Goal: Information Seeking & Learning: Find specific fact

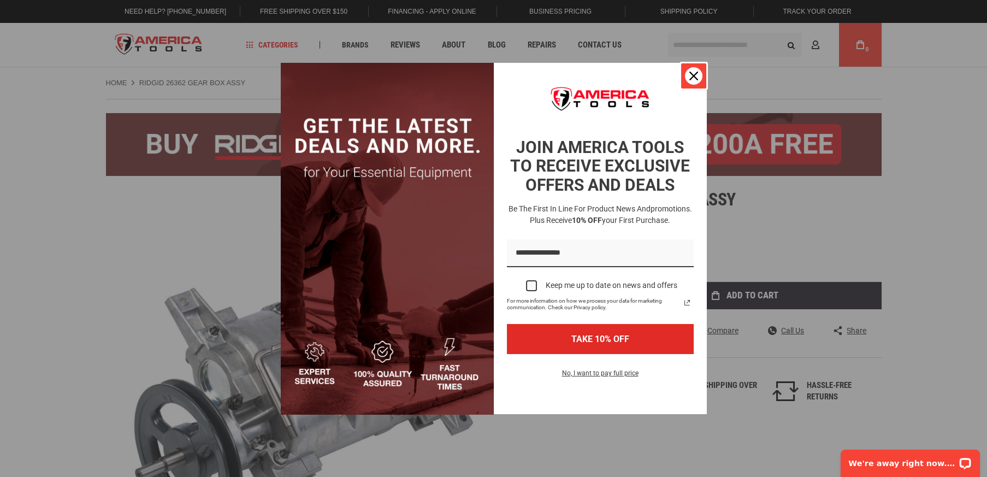
click at [692, 77] on icon "close icon" at bounding box center [694, 76] width 9 height 9
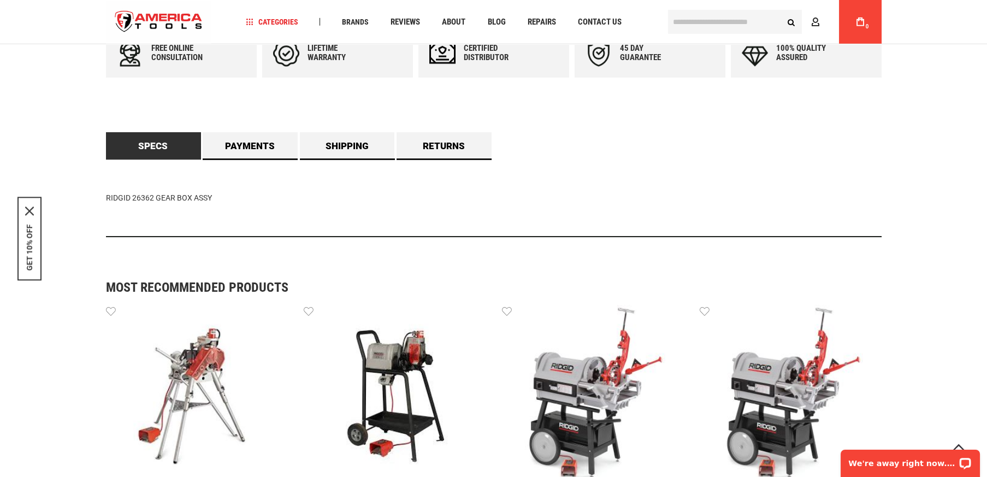
scroll to position [592, 0]
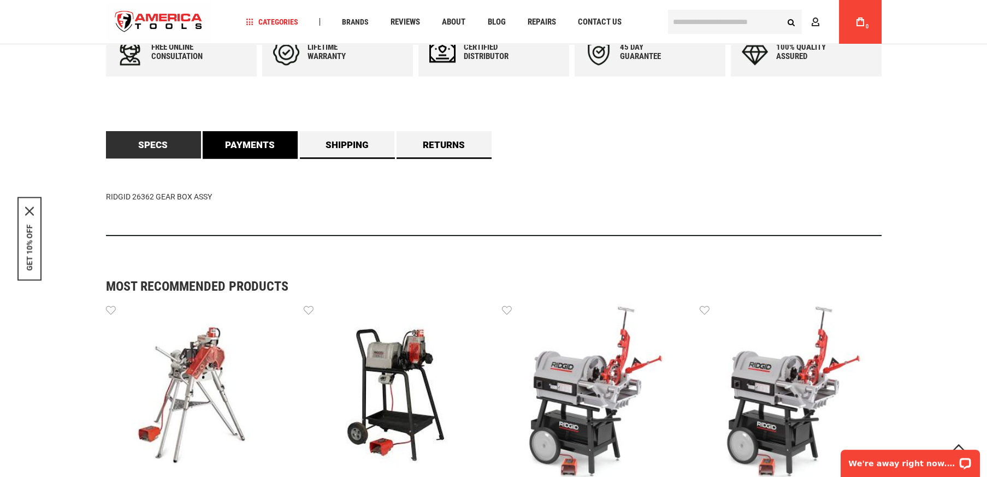
click at [273, 156] on link "Payments" at bounding box center [250, 144] width 95 height 27
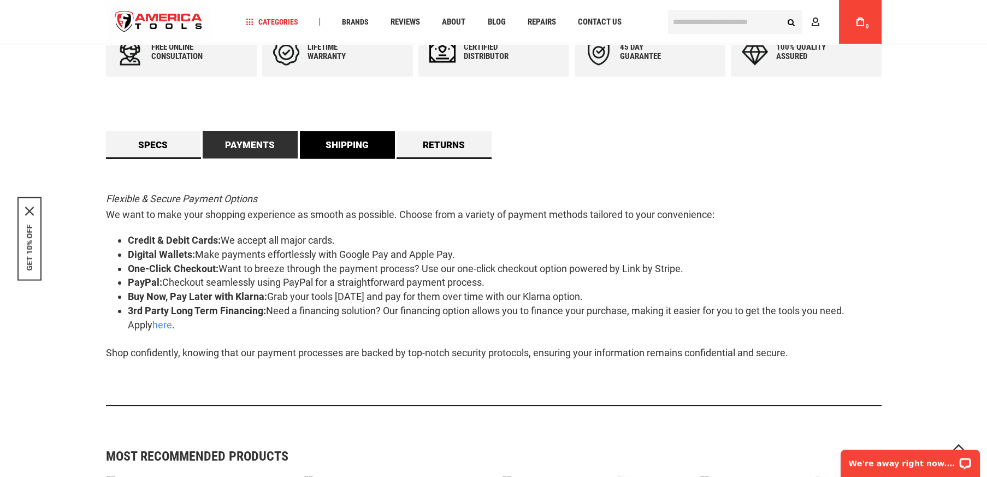
click at [334, 151] on link "Shipping" at bounding box center [347, 144] width 95 height 27
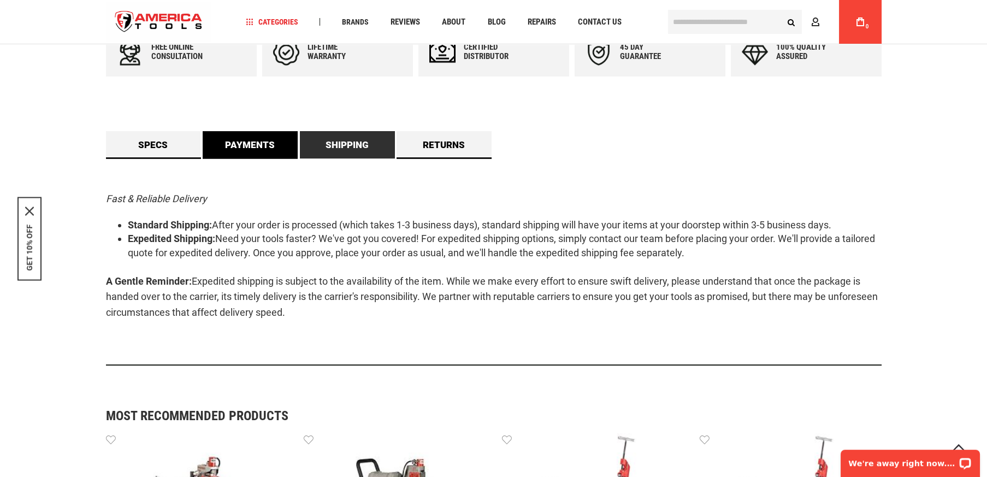
click at [255, 156] on link "Payments" at bounding box center [250, 144] width 95 height 27
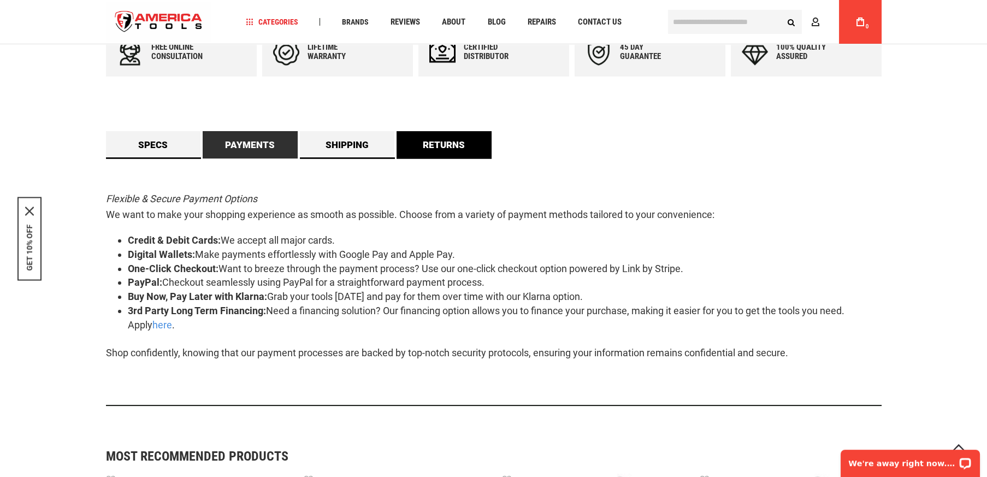
click at [429, 154] on link "Returns" at bounding box center [444, 144] width 95 height 27
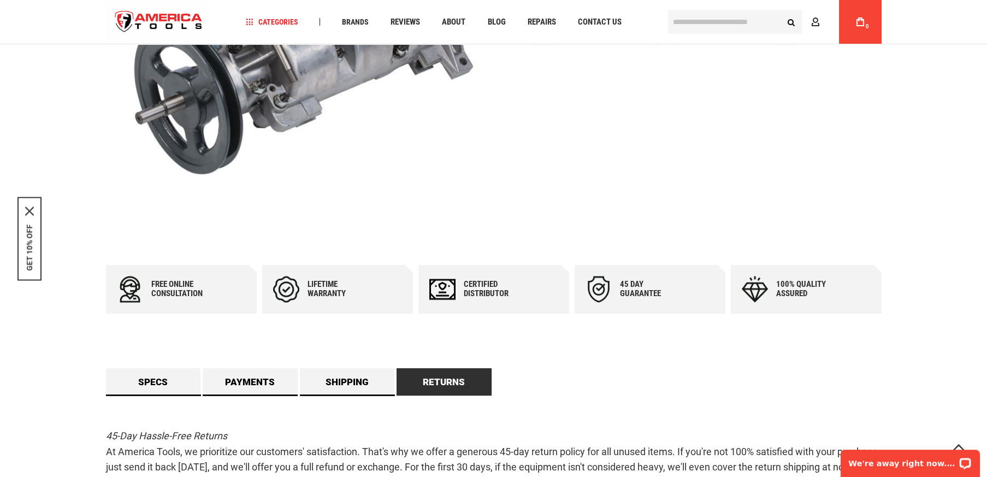
scroll to position [59, 0]
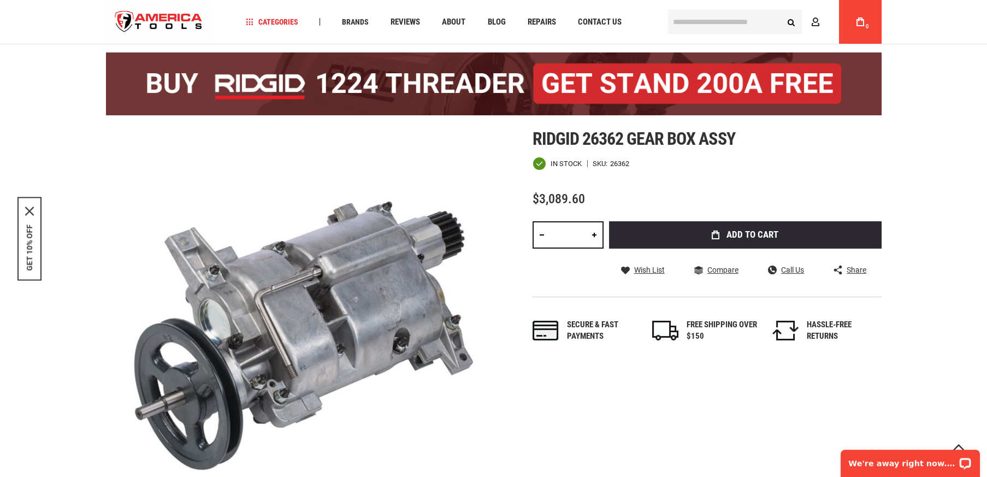
click at [617, 167] on div "26362" at bounding box center [619, 163] width 19 height 7
copy div "26362"
